Goal: Task Accomplishment & Management: Manage account settings

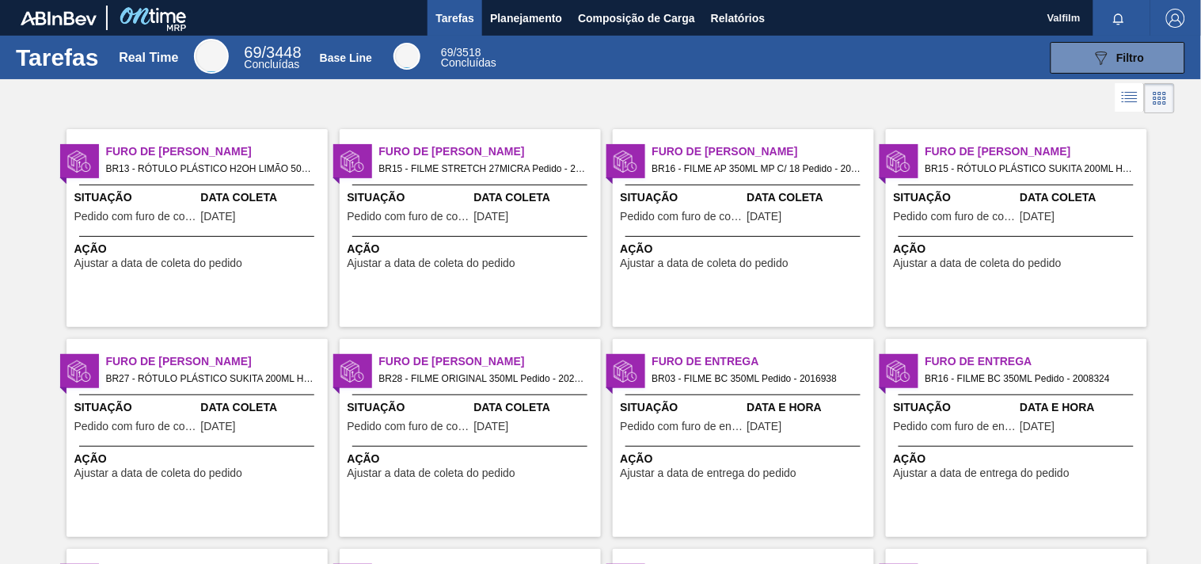
click at [418, 130] on div "Furo de Coleta BR15 - FILME STRETCH 27MICRA Pedido - 2001733 Situação Pedido co…" at bounding box center [470, 228] width 261 height 198
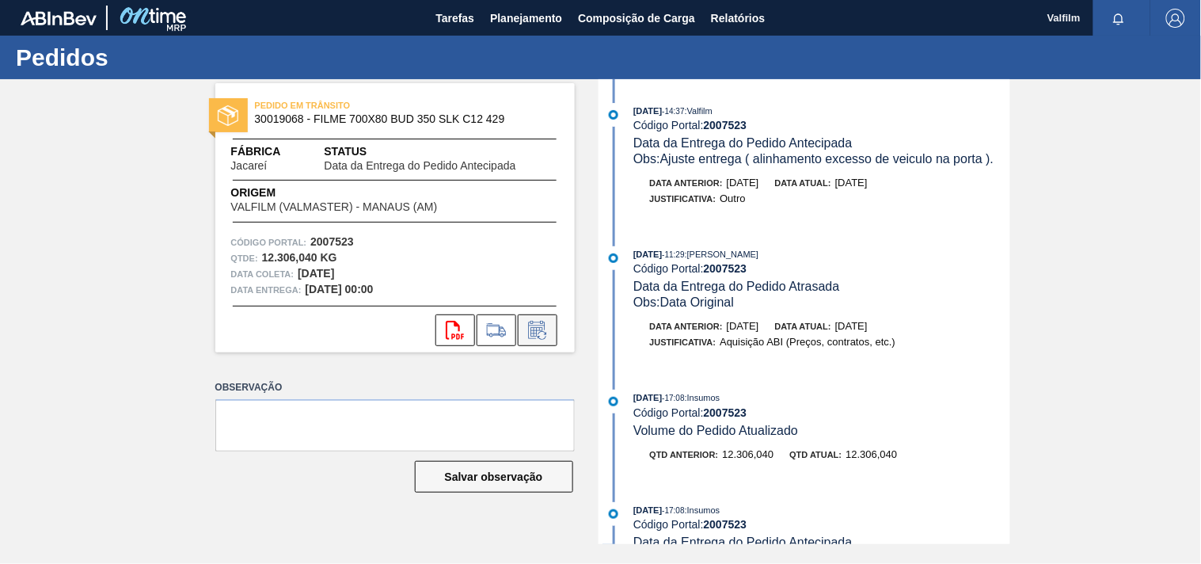
click at [546, 335] on icon at bounding box center [537, 330] width 25 height 19
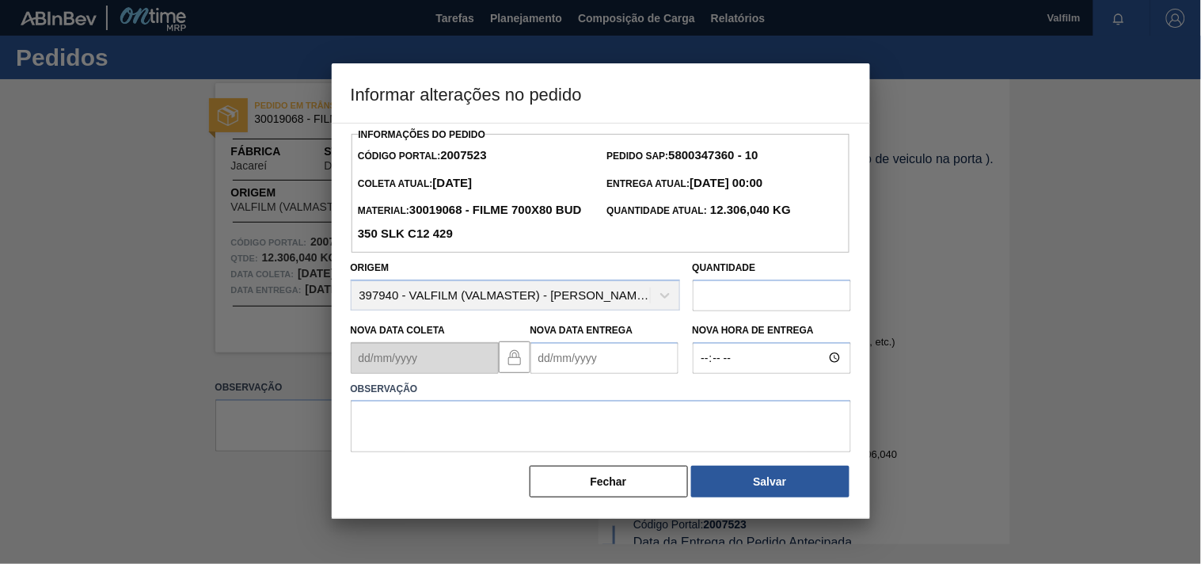
click at [557, 363] on Entrega2007523 "Nova Data Entrega" at bounding box center [605, 358] width 148 height 32
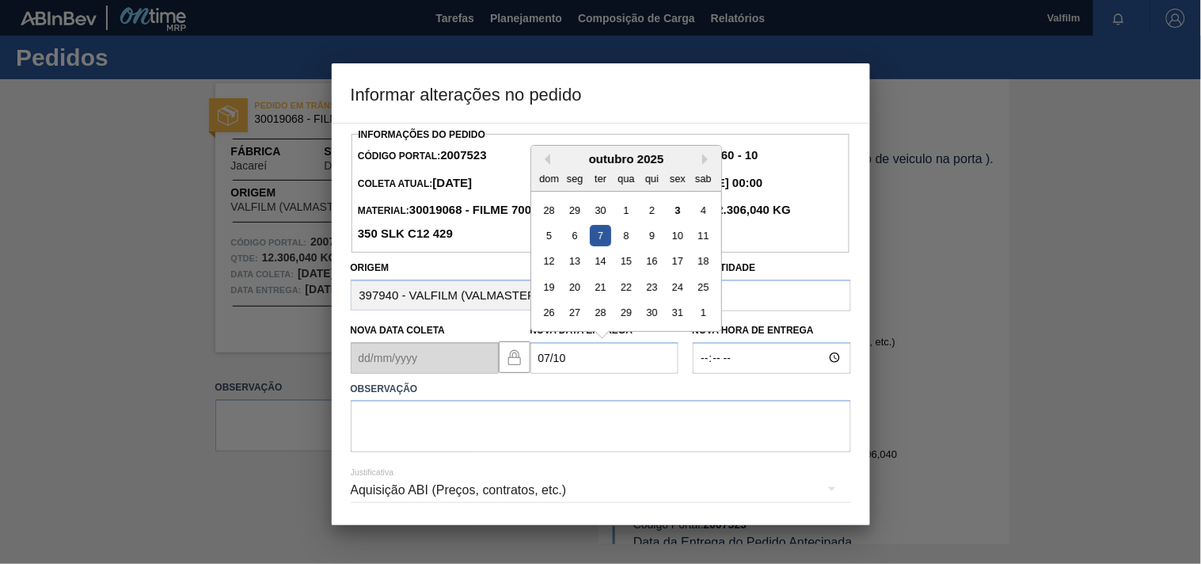
click at [602, 244] on div "7" at bounding box center [599, 235] width 21 height 21
type Entrega2007523 "[DATE]"
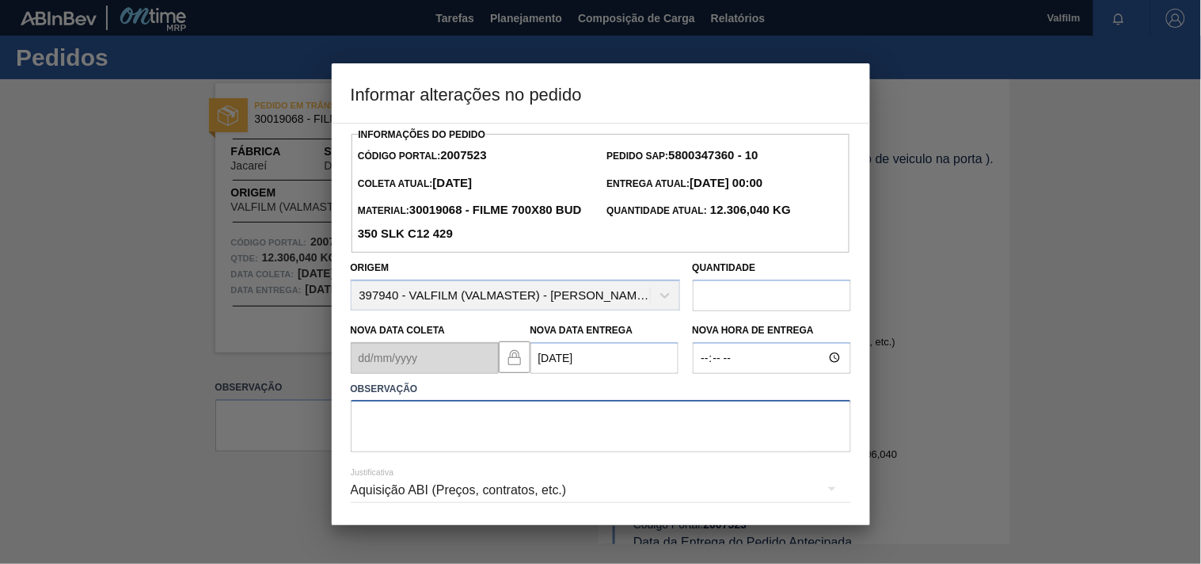
click at [390, 436] on textarea at bounding box center [601, 426] width 500 height 52
type textarea "c"
type textarea "o"
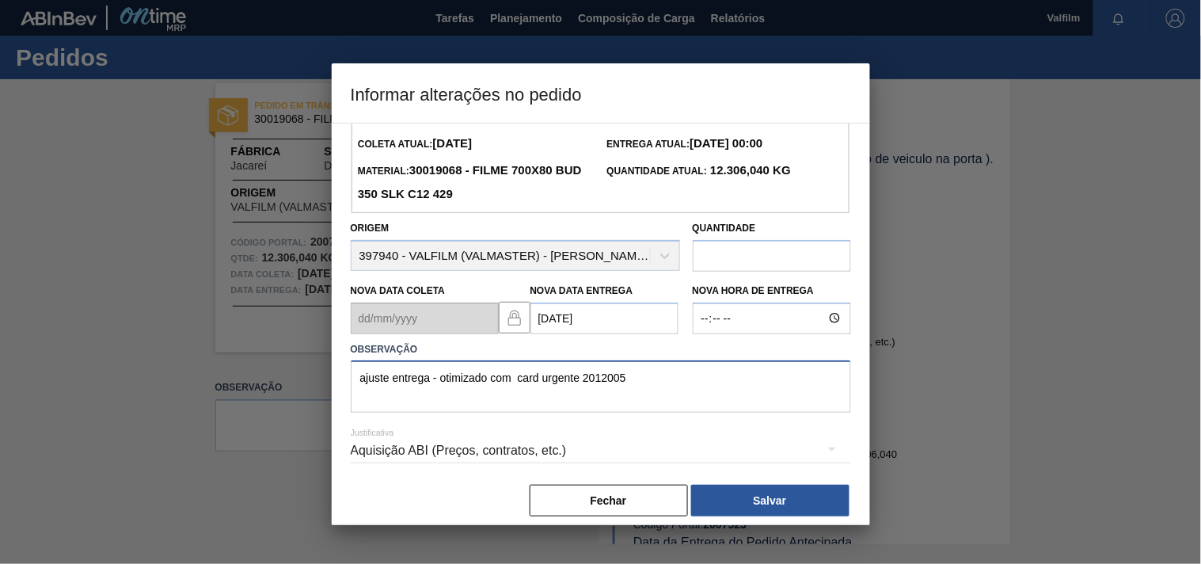
scroll to position [56, 0]
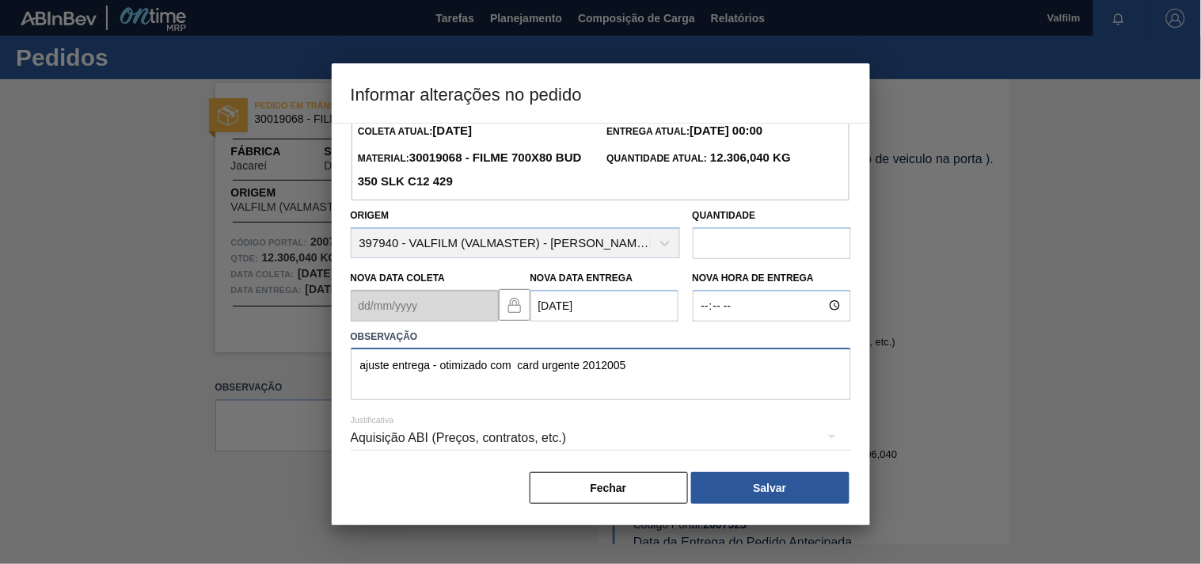
type textarea "ajuste entrega - otimizado com card urgente 2012005"
click at [347, 443] on div "Informações do Pedido Código Portal: 2007523 Pedido SAP: 5800347360 - 10 Coleta…" at bounding box center [601, 324] width 538 height 402
click at [374, 431] on div "Aquisição ABI (Preços, contratos, etc.)" at bounding box center [601, 438] width 500 height 44
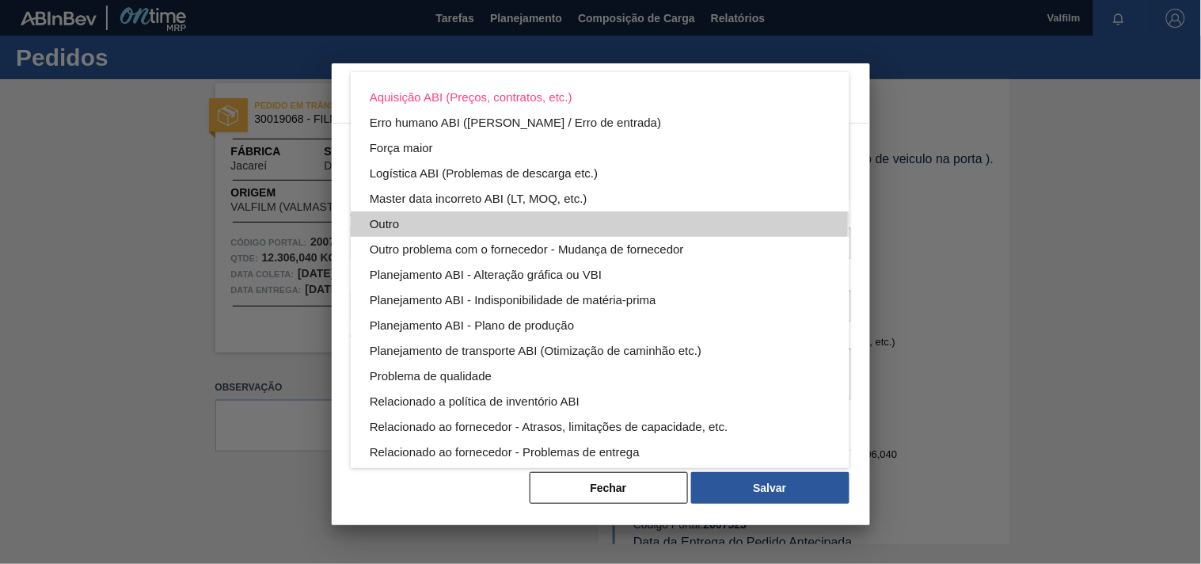
click at [385, 219] on div "Outro" at bounding box center [600, 223] width 461 height 25
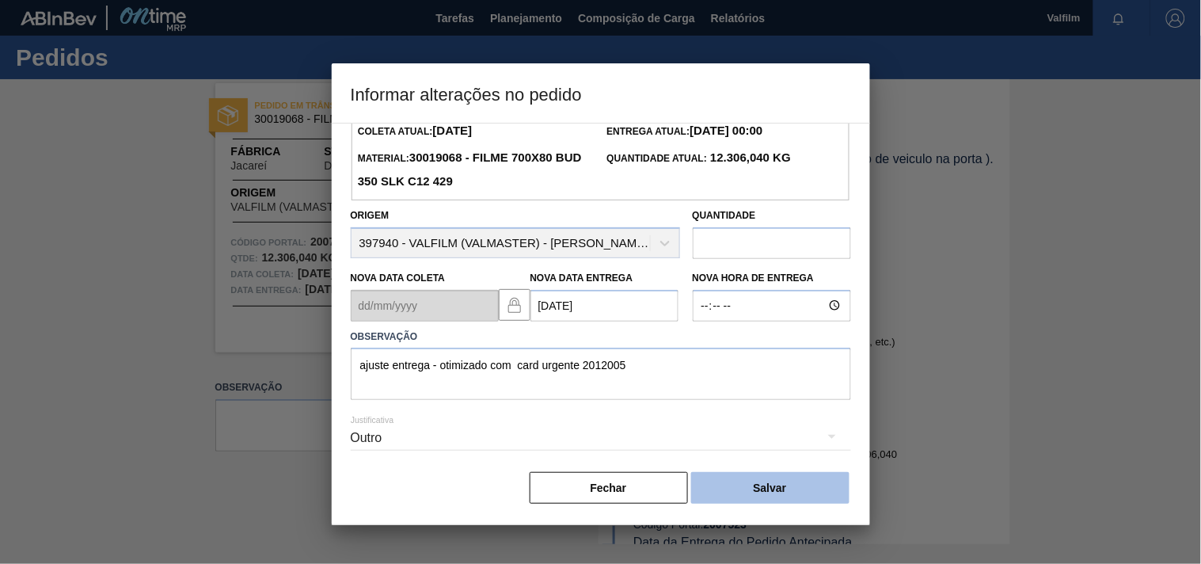
click at [792, 484] on button "Salvar" at bounding box center [770, 488] width 158 height 32
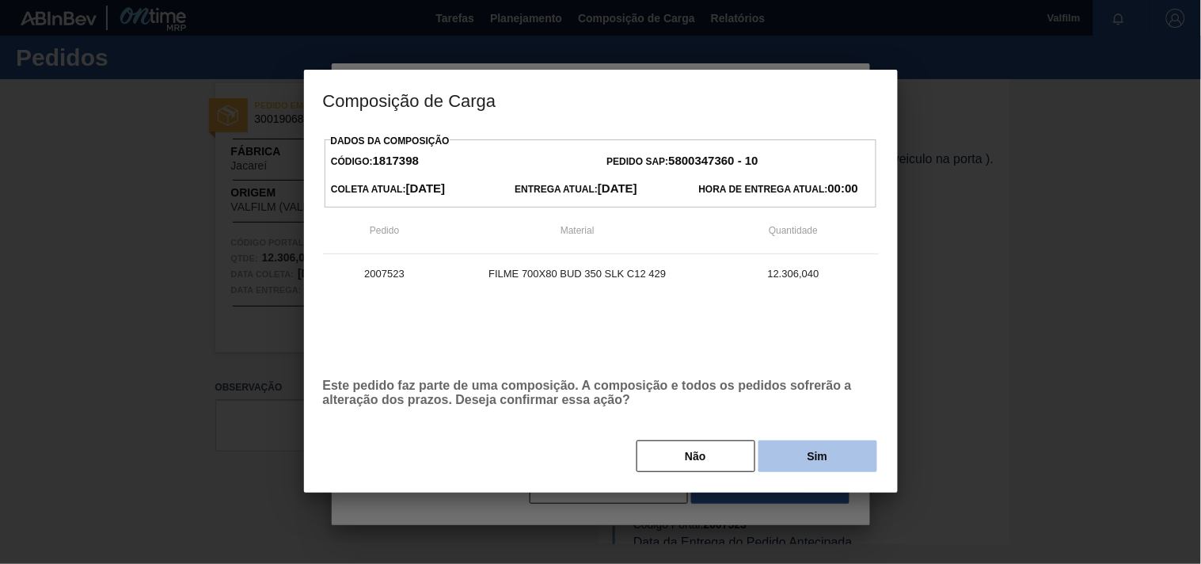
click at [781, 458] on button "Sim" at bounding box center [818, 456] width 119 height 32
